Goal: Information Seeking & Learning: Learn about a topic

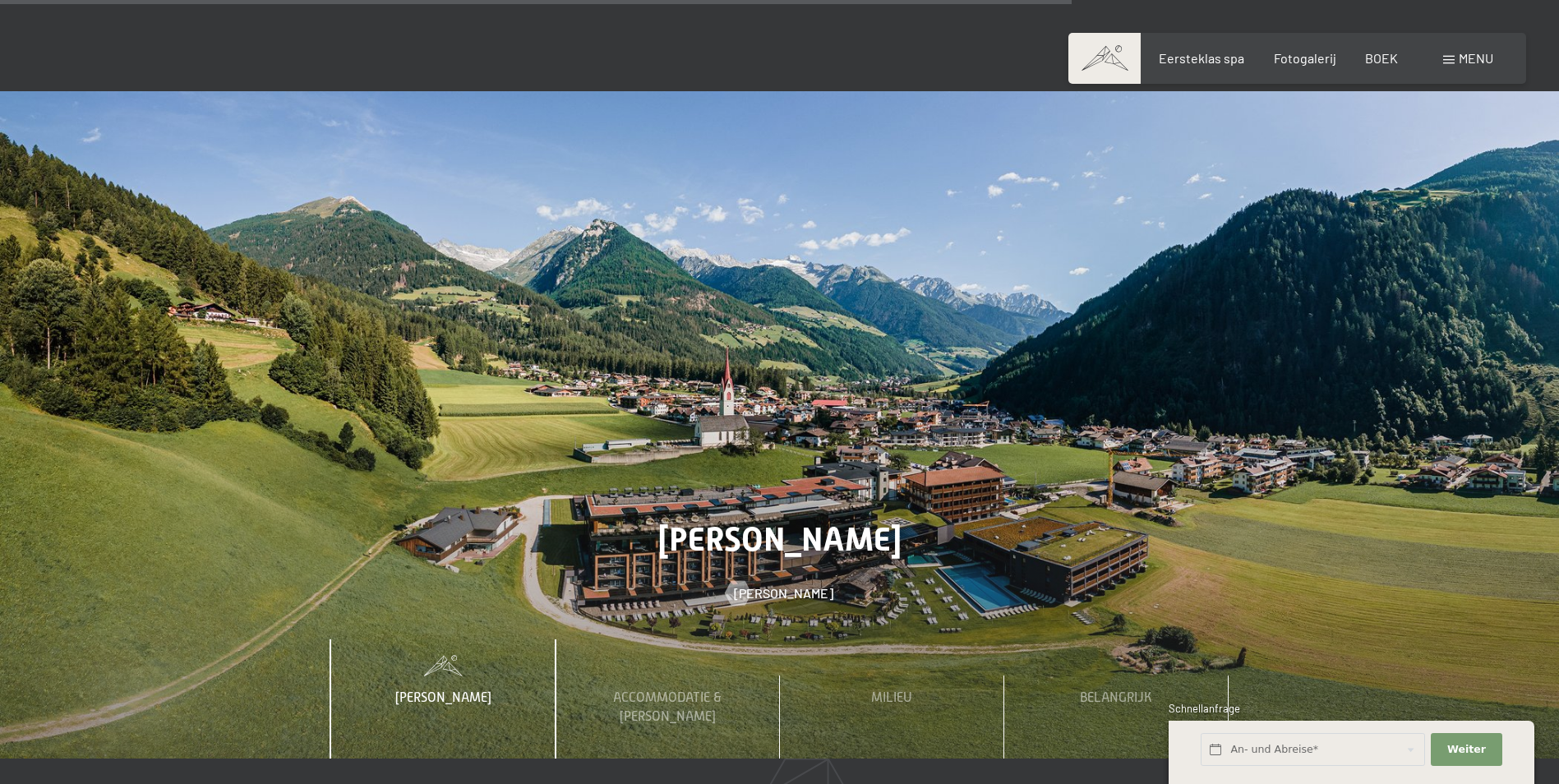
scroll to position [5751, 0]
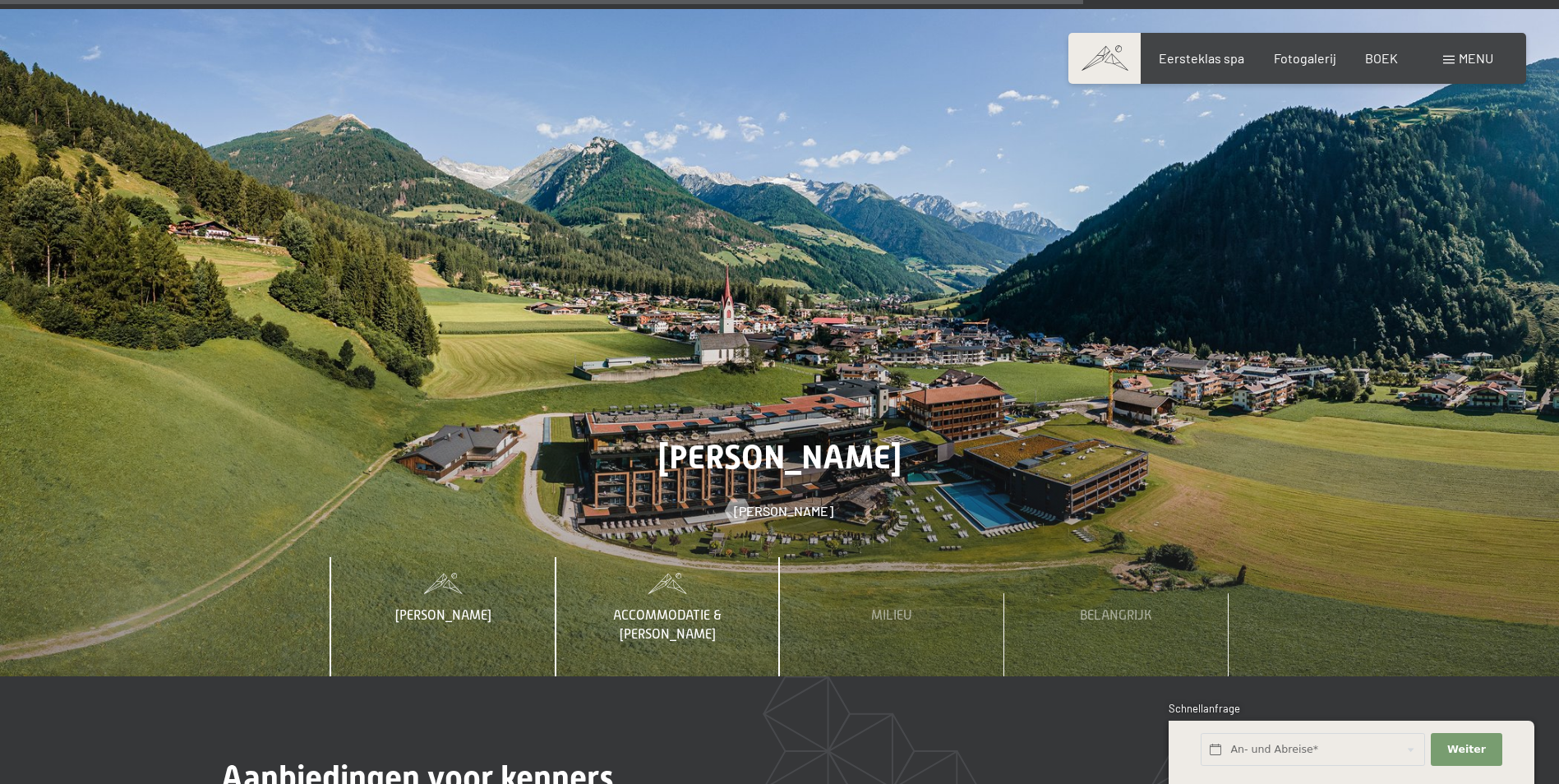
click at [645, 608] on span "Accommodatie & [PERSON_NAME]" at bounding box center [667, 625] width 109 height 33
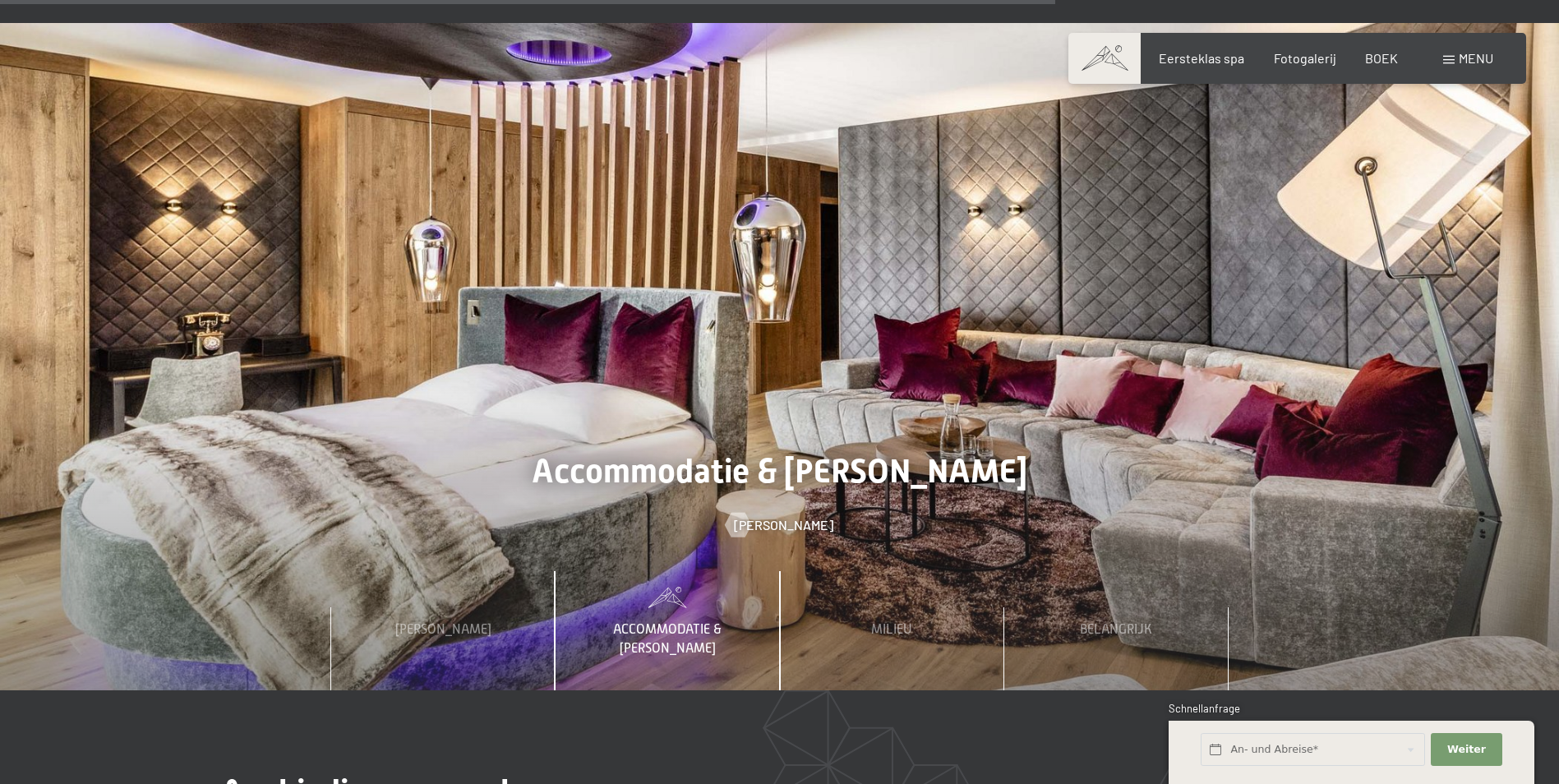
scroll to position [5833, 0]
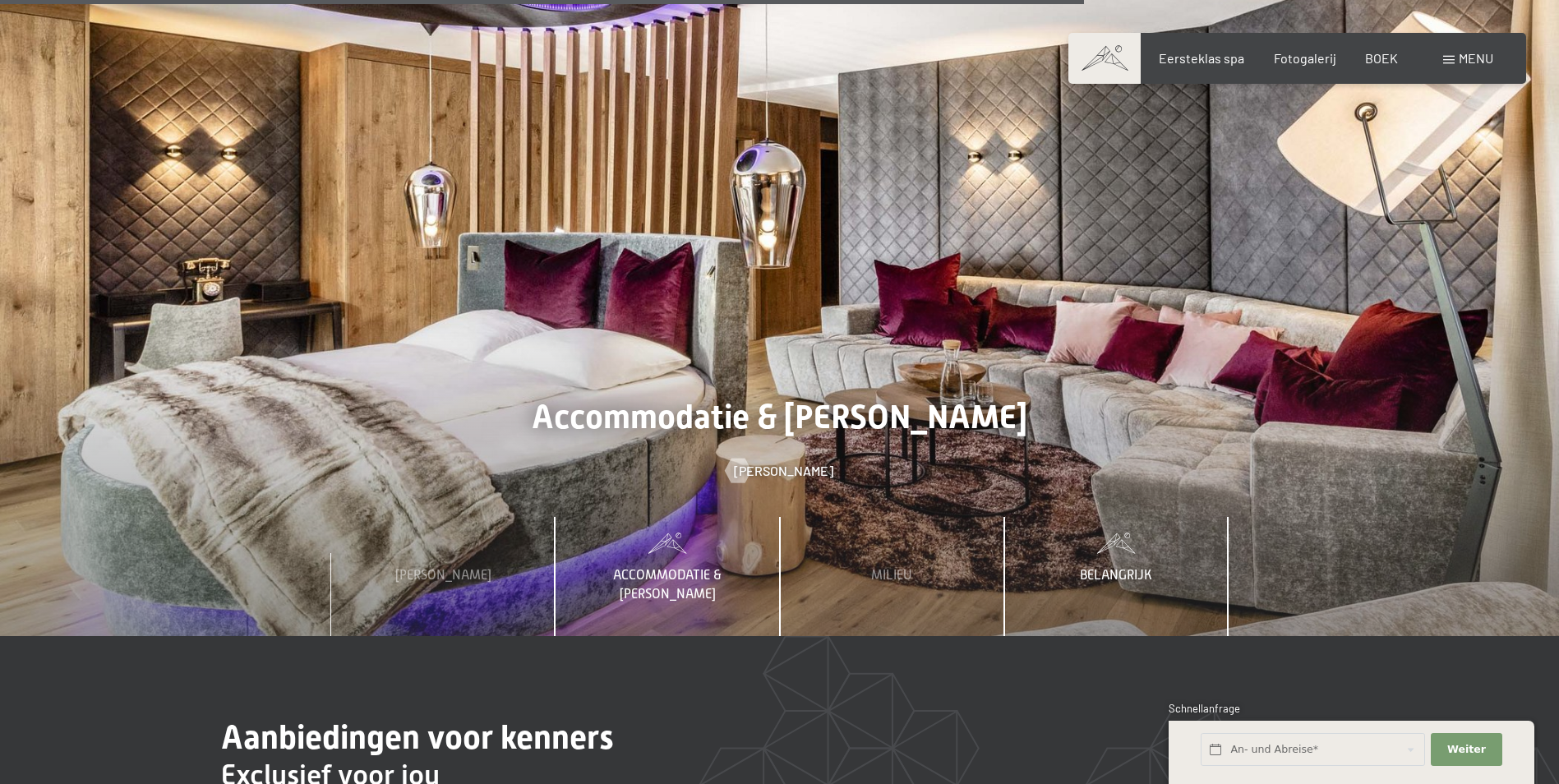
click at [1106, 568] on span "Belangrijk" at bounding box center [1115, 576] width 72 height 15
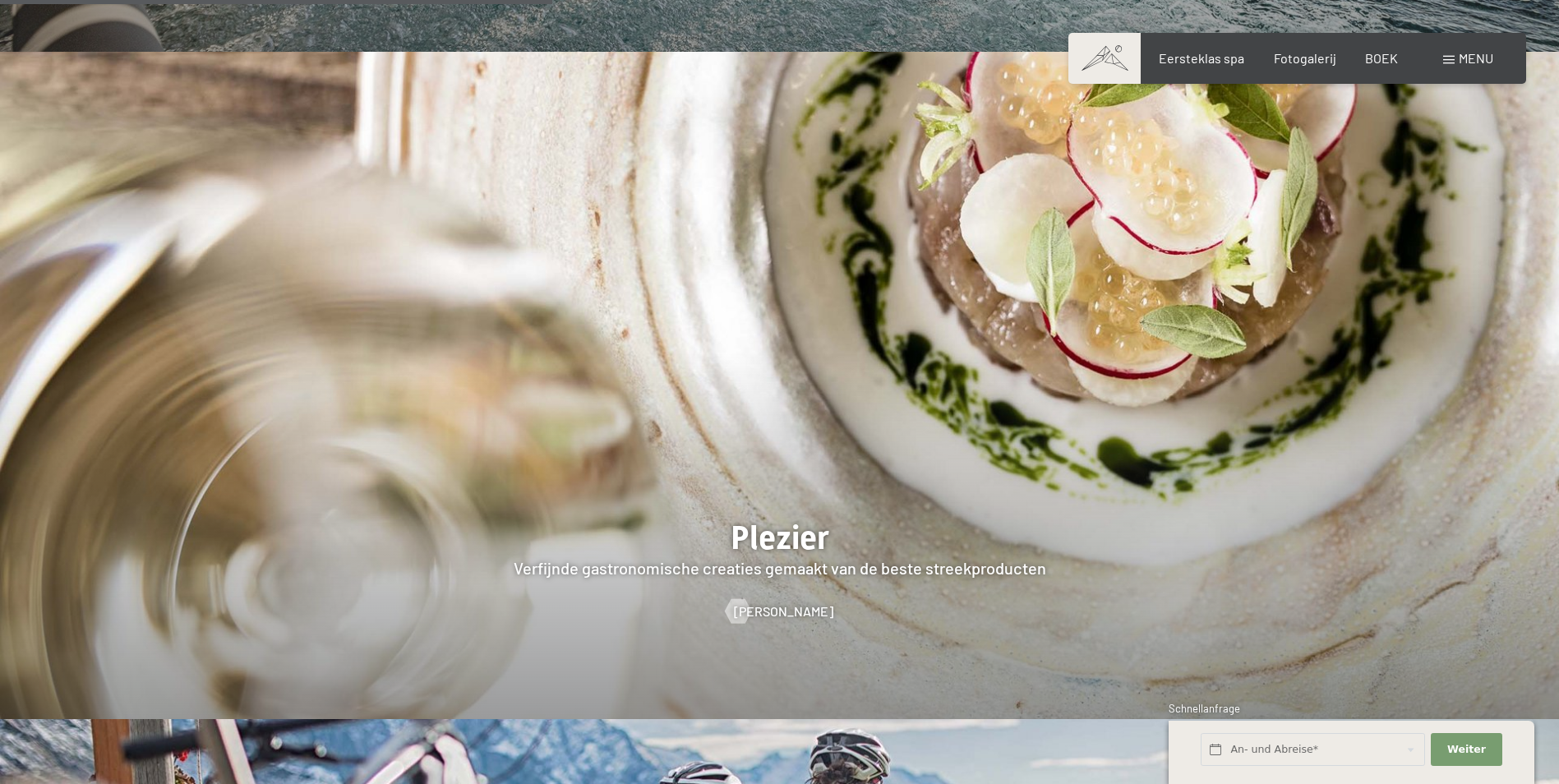
scroll to position [2875, 0]
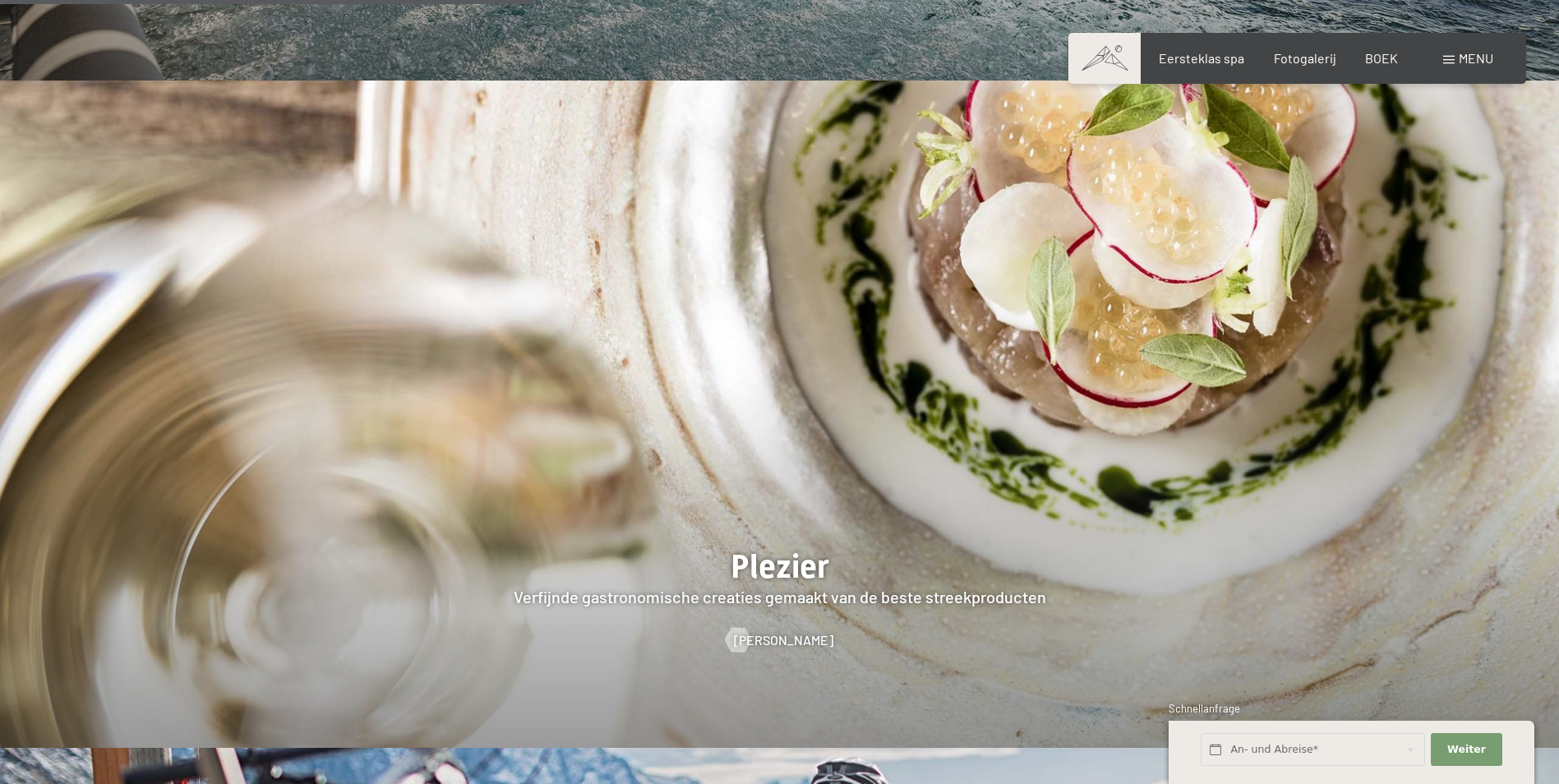
click at [1449, 60] on span at bounding box center [1449, 60] width 12 height 8
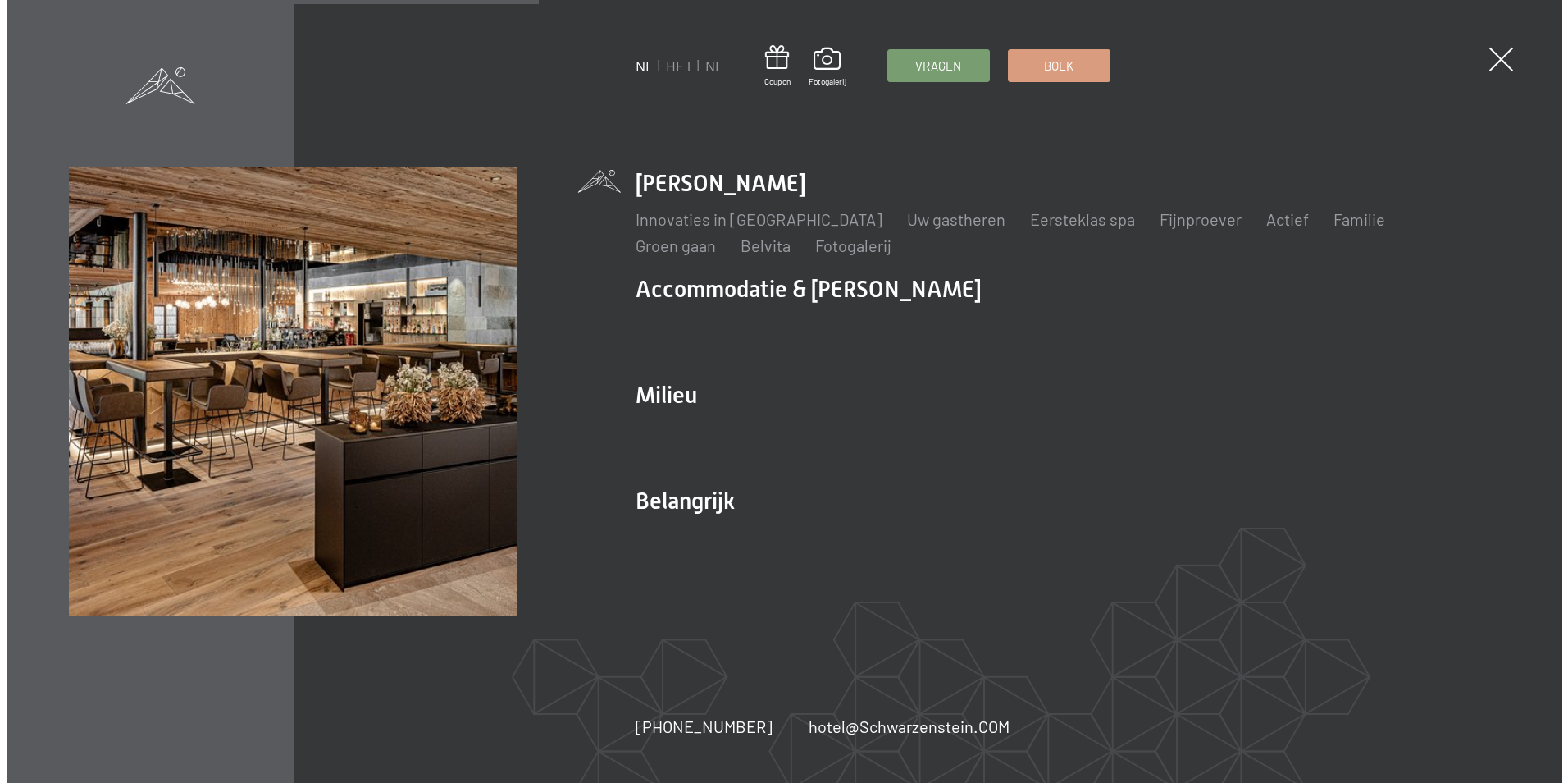
scroll to position [2877, 0]
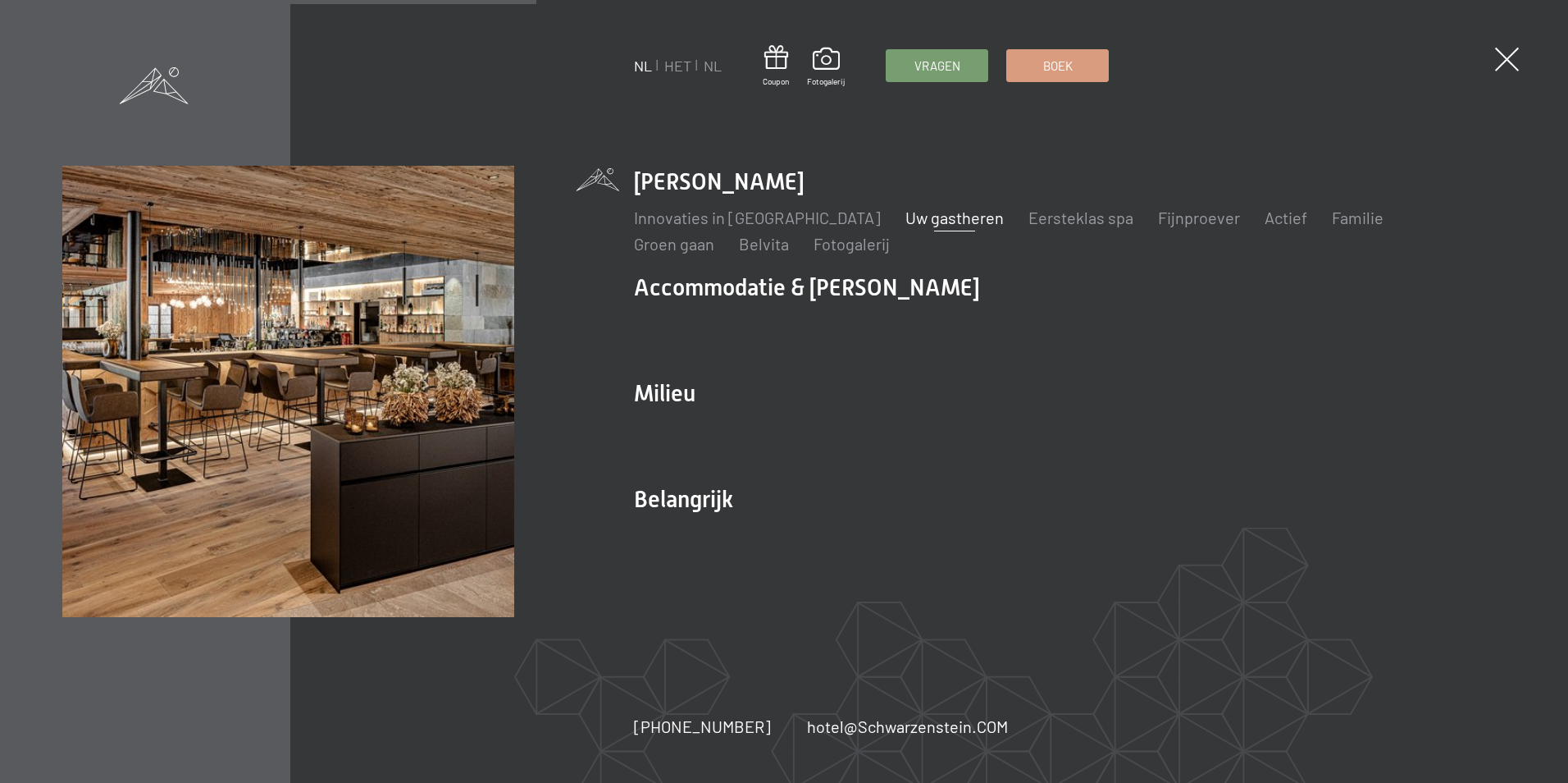
click at [905, 217] on link "Uw gastheren" at bounding box center [954, 217] width 99 height 20
